Goal: Information Seeking & Learning: Learn about a topic

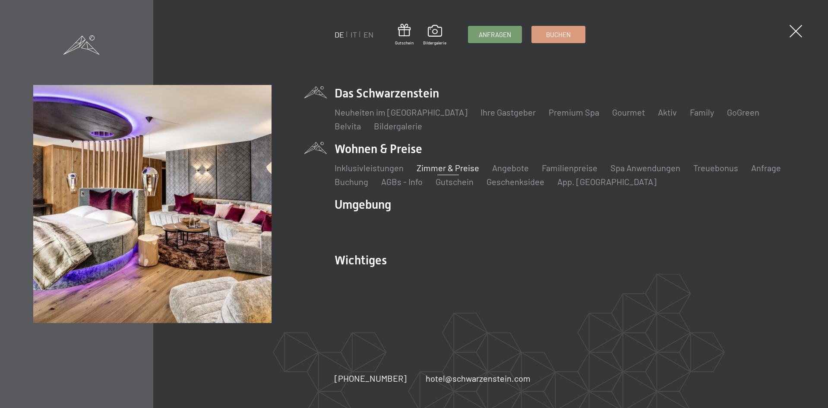
click at [435, 170] on link "Zimmer & Preise" at bounding box center [447, 168] width 63 height 10
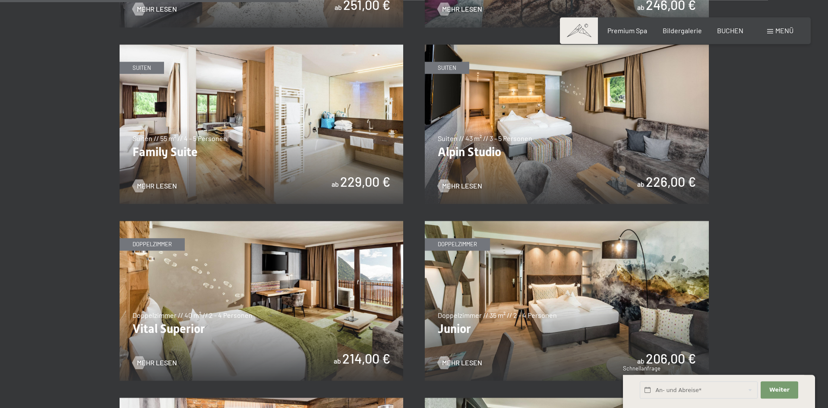
scroll to position [1100, 0]
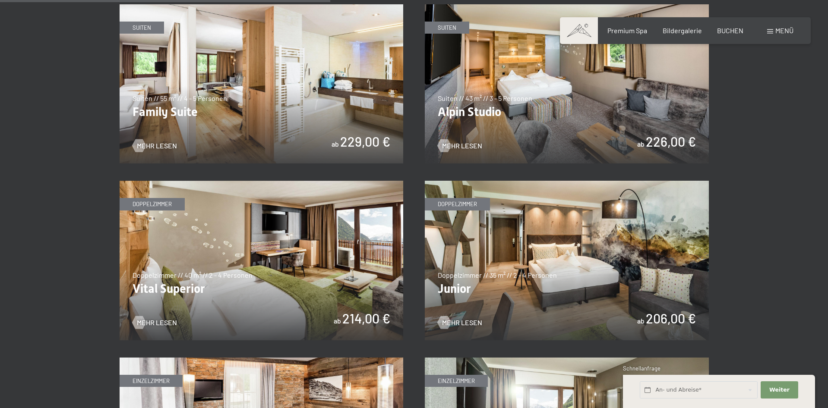
click at [257, 271] on img at bounding box center [262, 261] width 284 height 160
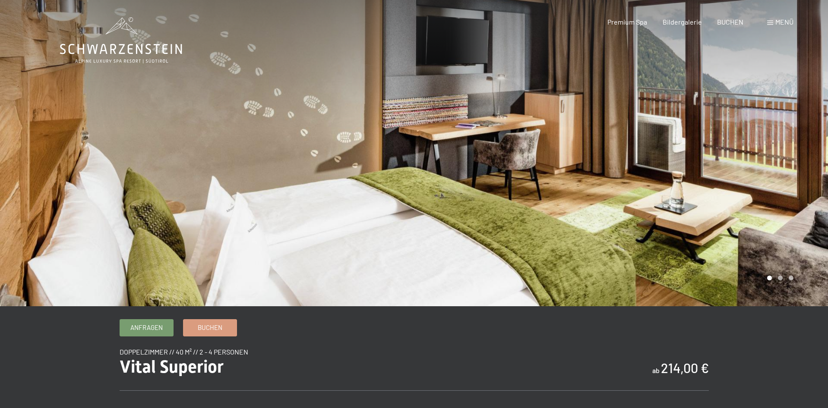
click at [802, 198] on div at bounding box center [621, 153] width 414 height 306
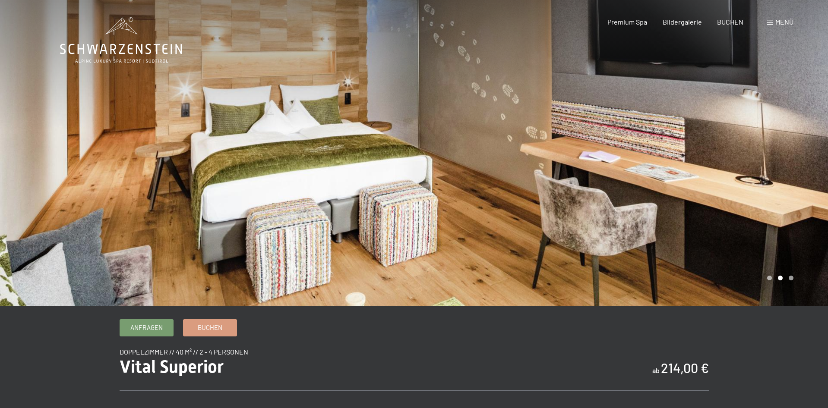
click at [802, 198] on div at bounding box center [621, 153] width 414 height 306
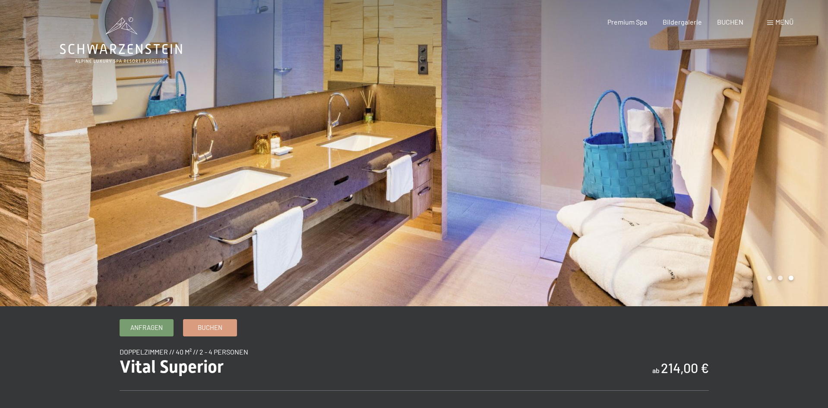
click at [802, 198] on div at bounding box center [621, 153] width 414 height 306
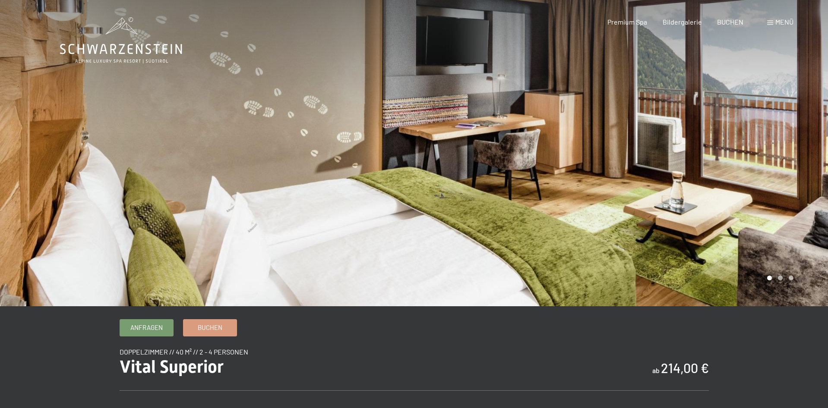
click at [808, 195] on div at bounding box center [621, 153] width 414 height 306
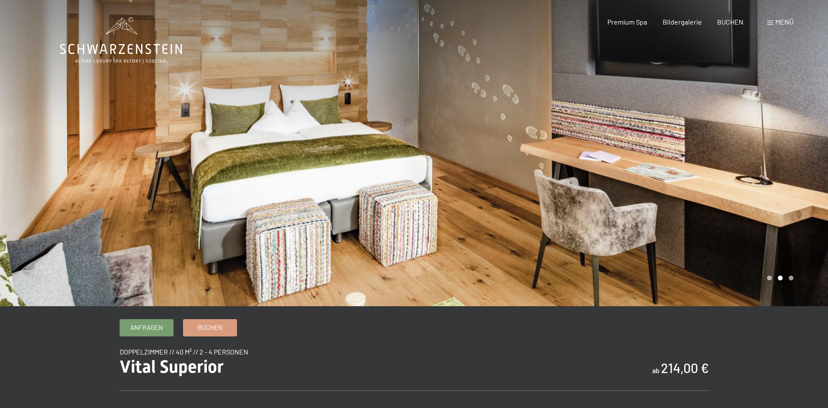
click at [808, 195] on div at bounding box center [621, 153] width 414 height 306
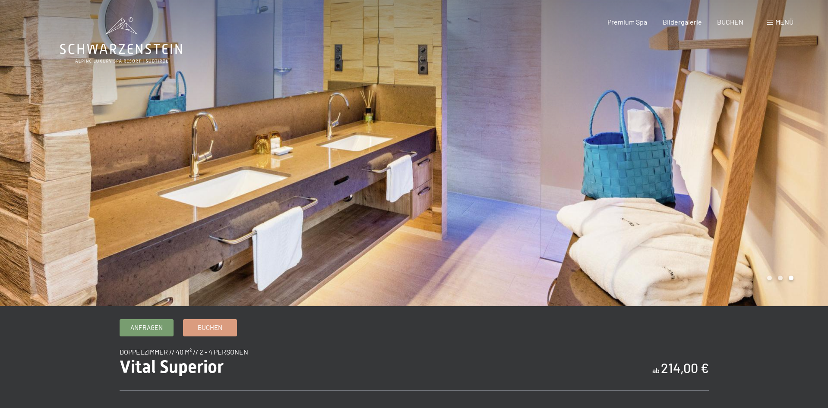
click at [752, 182] on div at bounding box center [621, 153] width 414 height 306
